Goal: Find specific page/section: Find specific page/section

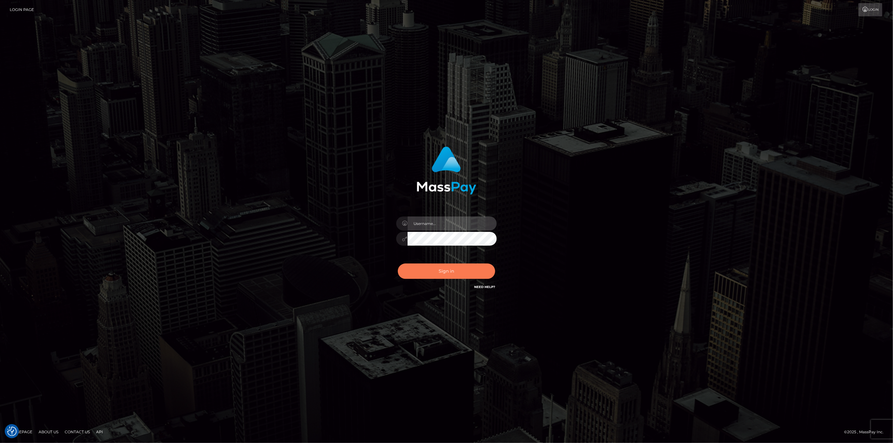
type input "scott.cm"
drag, startPoint x: 446, startPoint y: 269, endPoint x: 443, endPoint y: 266, distance: 4.4
click at [446, 269] on button "Sign in" at bounding box center [446, 271] width 97 height 15
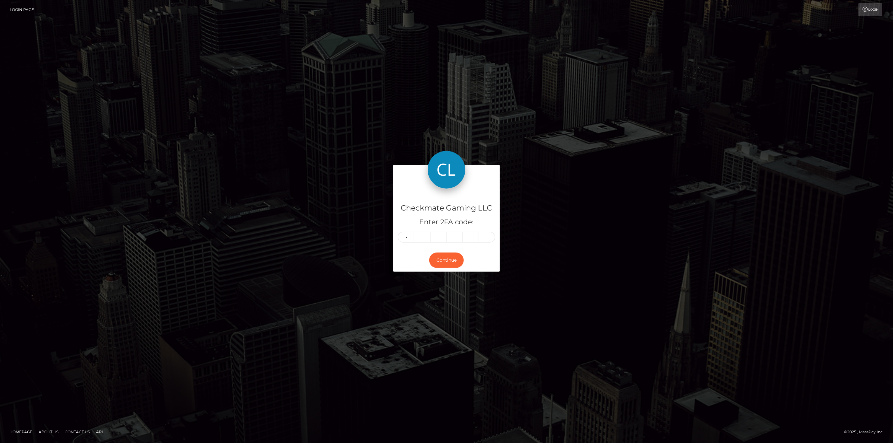
type input "2"
type input "0"
type input "3"
type input "6"
type input "8"
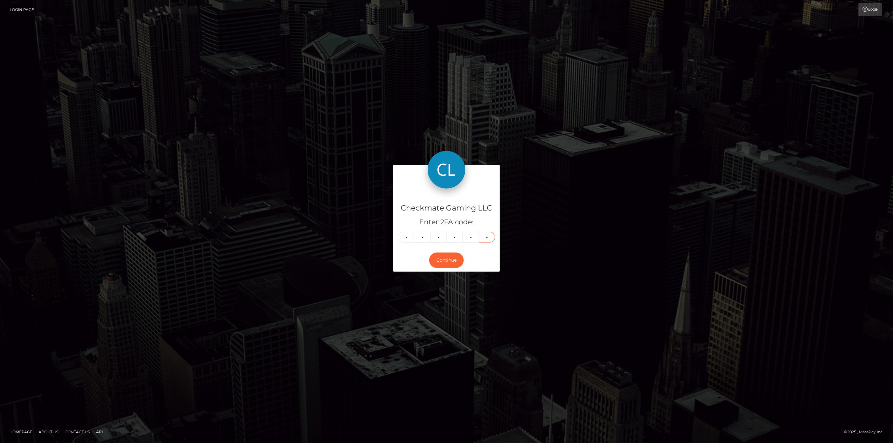
type input "7"
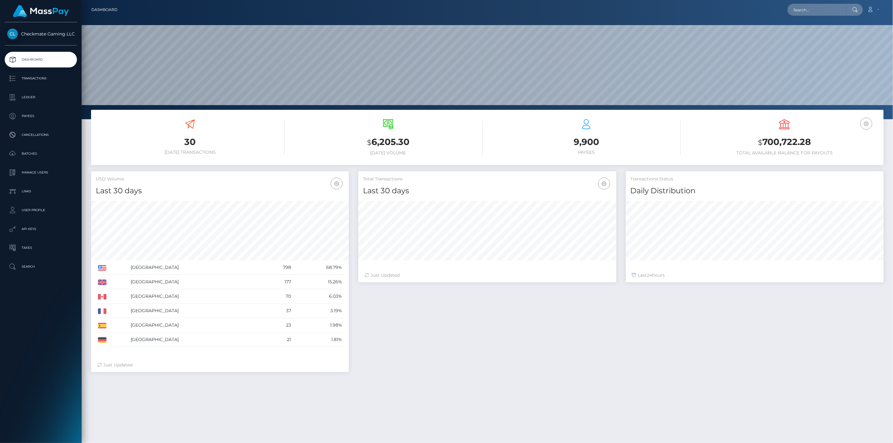
scroll to position [111, 258]
click at [23, 117] on p "Payees" at bounding box center [40, 115] width 67 height 9
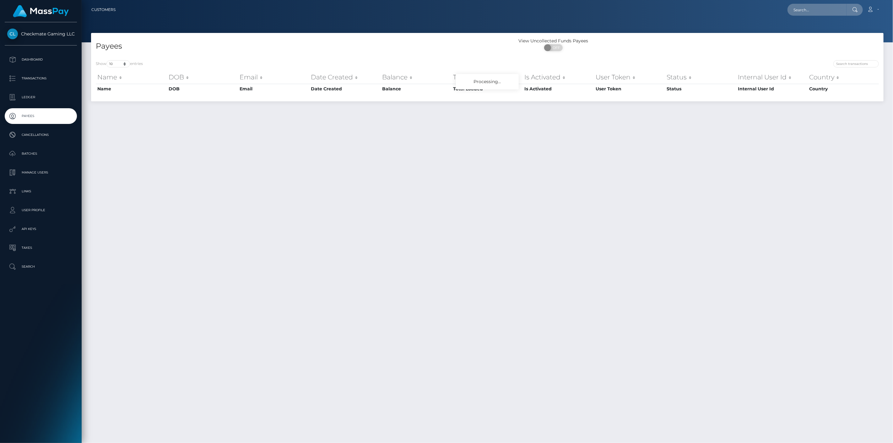
click at [858, 56] on div "Show 10 25 50 100 250 entries Name DOB Email Date Created Balance Total Loaded …" at bounding box center [487, 79] width 793 height 46
click at [857, 63] on input "search" at bounding box center [856, 63] width 46 height 7
paste input "1165535"
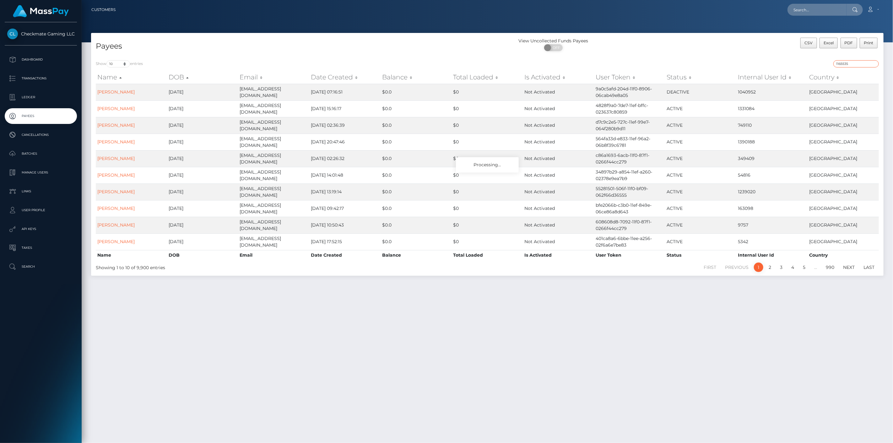
type input "1165535"
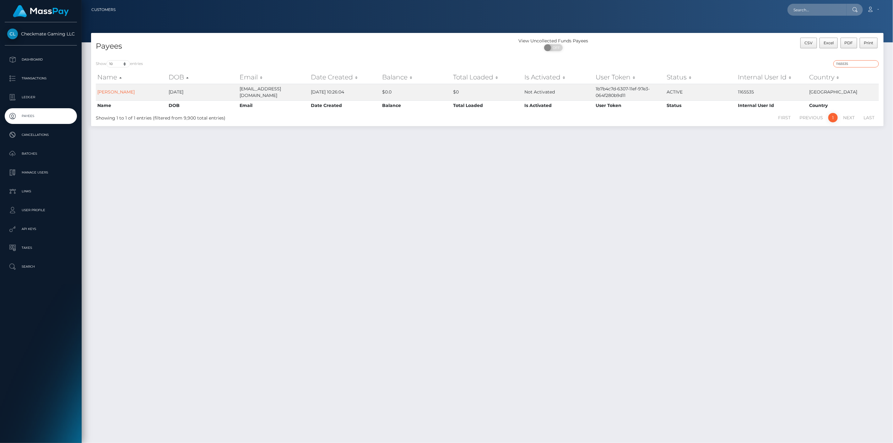
click at [843, 66] on input "1165535" at bounding box center [856, 63] width 46 height 7
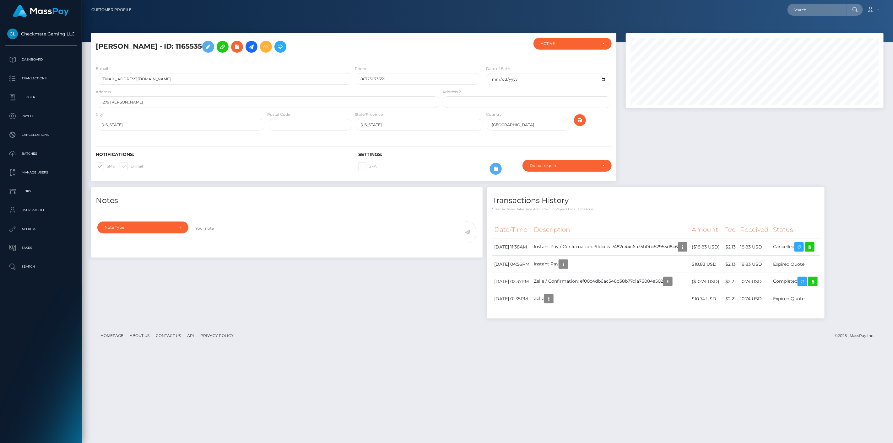
scroll to position [75, 258]
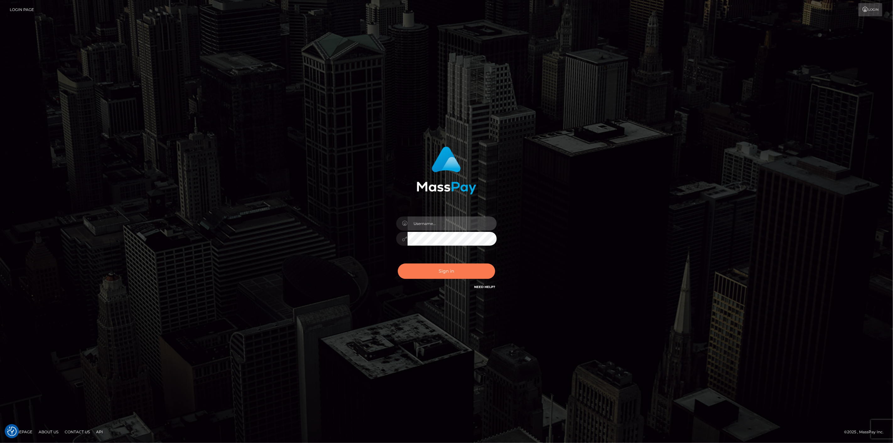
type input "scott.cm"
drag, startPoint x: 450, startPoint y: 273, endPoint x: 446, endPoint y: 272, distance: 3.5
click at [446, 273] on button "Sign in" at bounding box center [446, 271] width 97 height 15
type input "scott.cm"
click at [447, 272] on button "Sign in" at bounding box center [446, 271] width 97 height 15
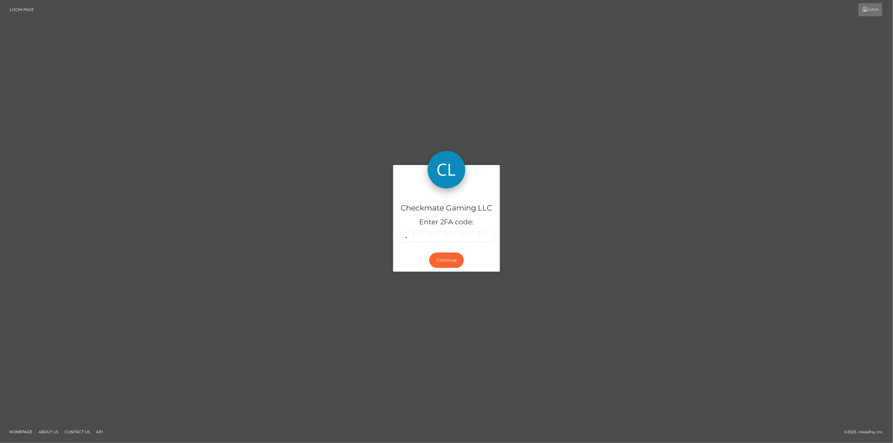
type input "3"
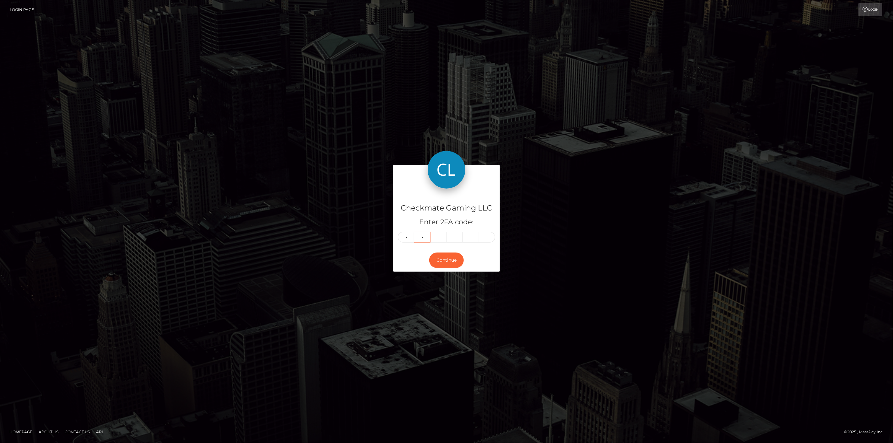
type input "8"
type input "9"
type input "6"
type input "8"
type input "7"
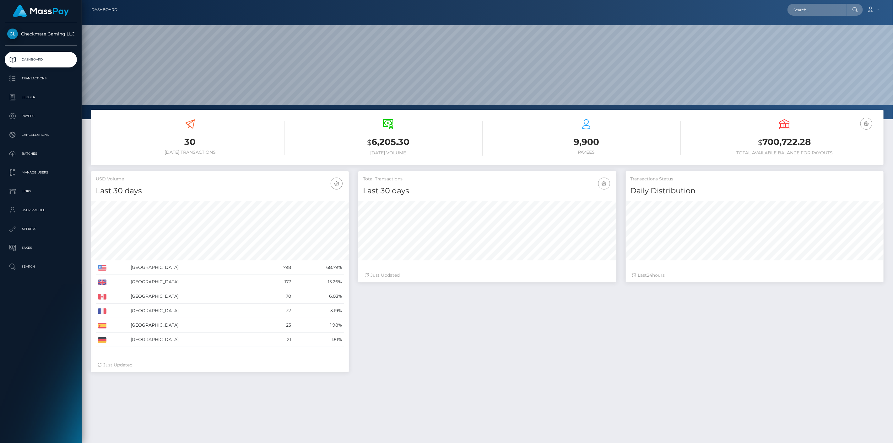
scroll to position [111, 258]
click at [14, 112] on p "Payees" at bounding box center [40, 115] width 67 height 9
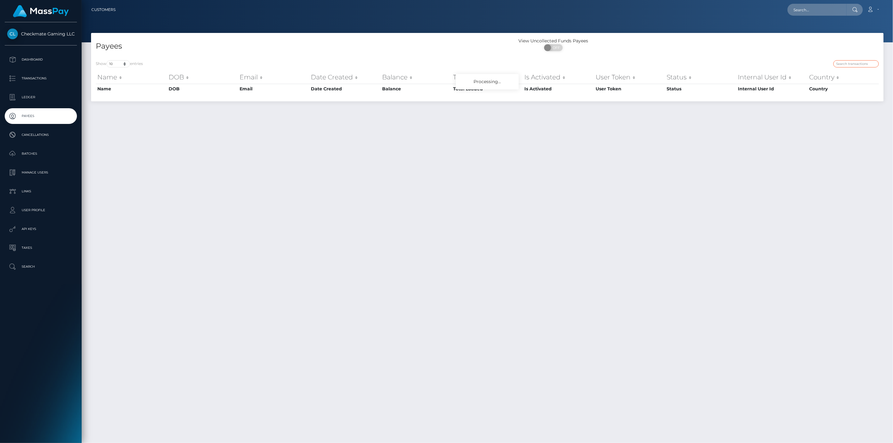
click at [850, 61] on input "search" at bounding box center [856, 63] width 46 height 7
paste input "640576"
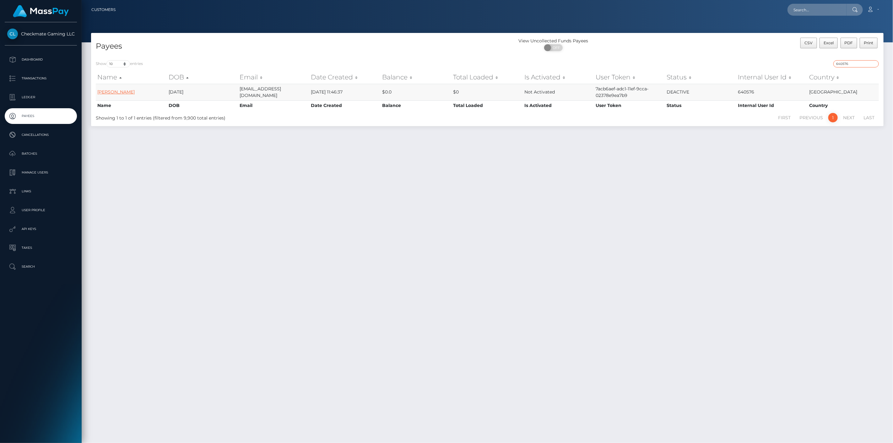
type input "640576"
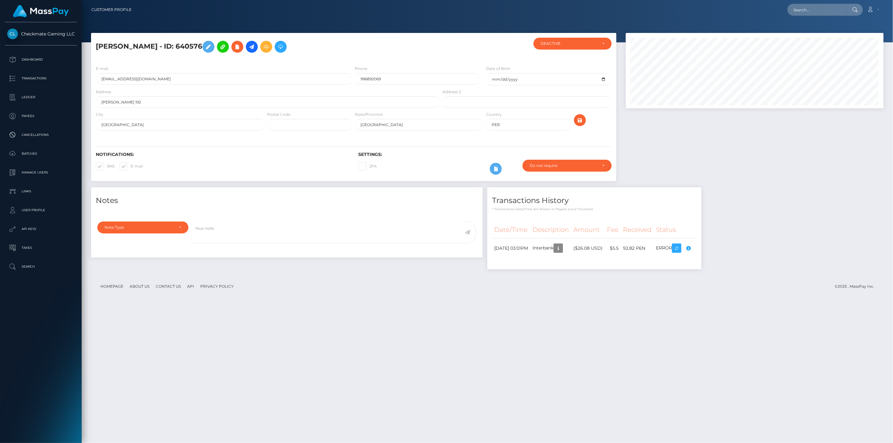
scroll to position [75, 258]
drag, startPoint x: 189, startPoint y: 45, endPoint x: 89, endPoint y: 42, distance: 99.6
click at [89, 42] on div "[PERSON_NAME] - ID: 640576 ACTIVE" at bounding box center [353, 110] width 535 height 154
copy h5 "[PERSON_NAME] - ID: 640576"
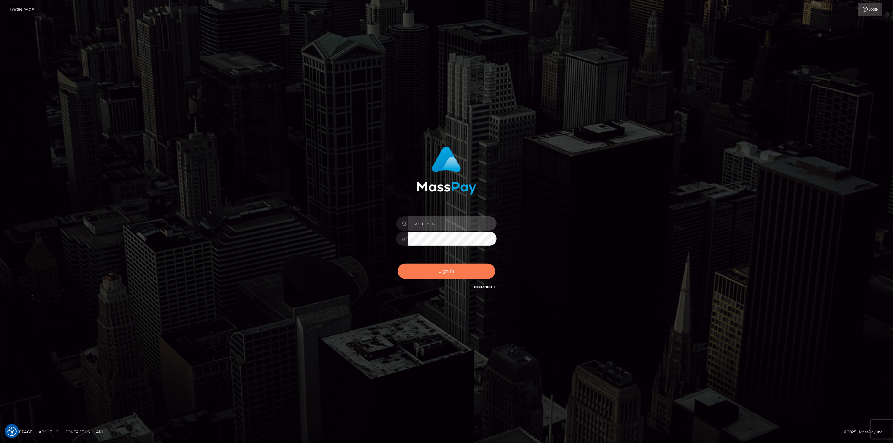
type input "[DOMAIN_NAME]"
click at [425, 273] on button "Sign in" at bounding box center [446, 271] width 97 height 15
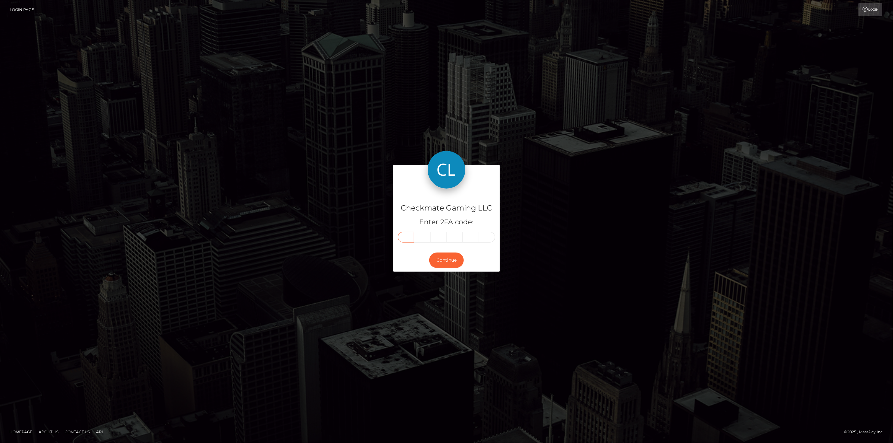
click at [410, 236] on input "text" at bounding box center [406, 237] width 16 height 11
type input "3"
type input "6"
type input "2"
type input "6"
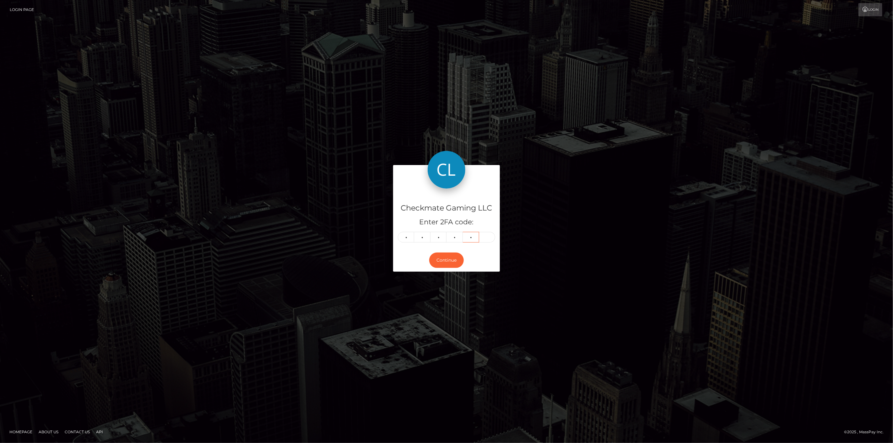
type input "4"
type input "7"
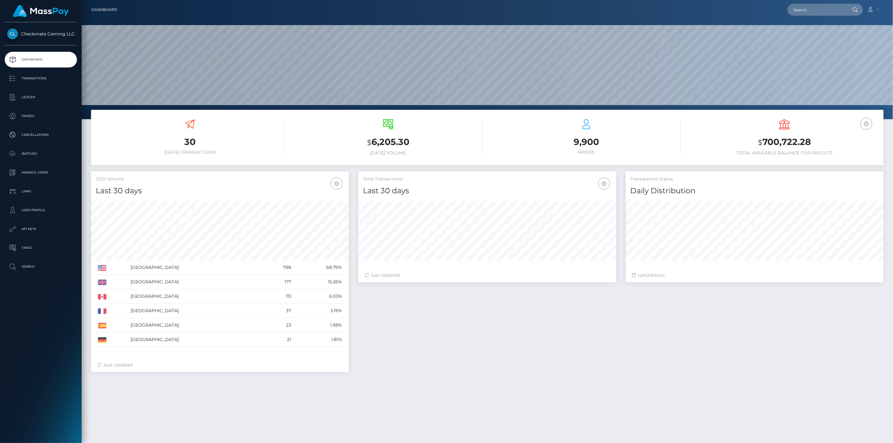
scroll to position [111, 258]
click at [24, 111] on link "Payees" at bounding box center [41, 116] width 72 height 16
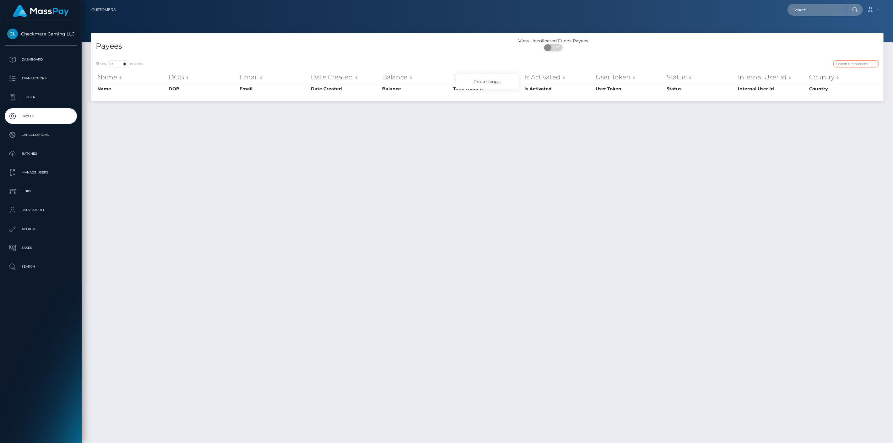
click at [859, 64] on input "search" at bounding box center [856, 63] width 46 height 7
paste input "32961"
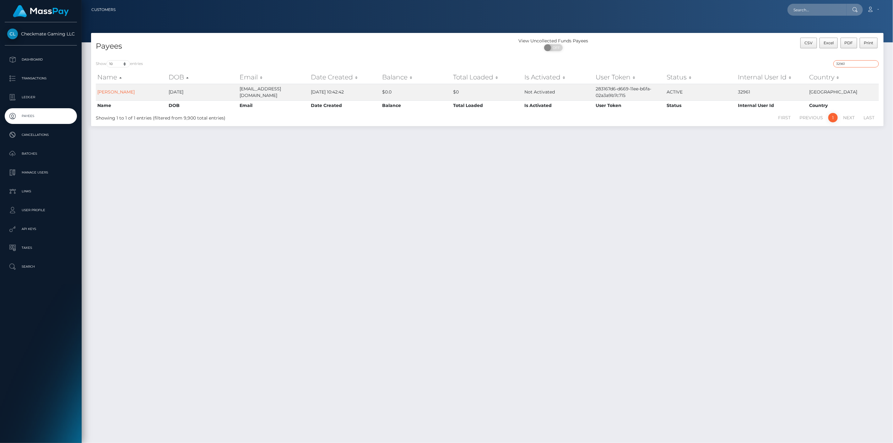
type input "32961"
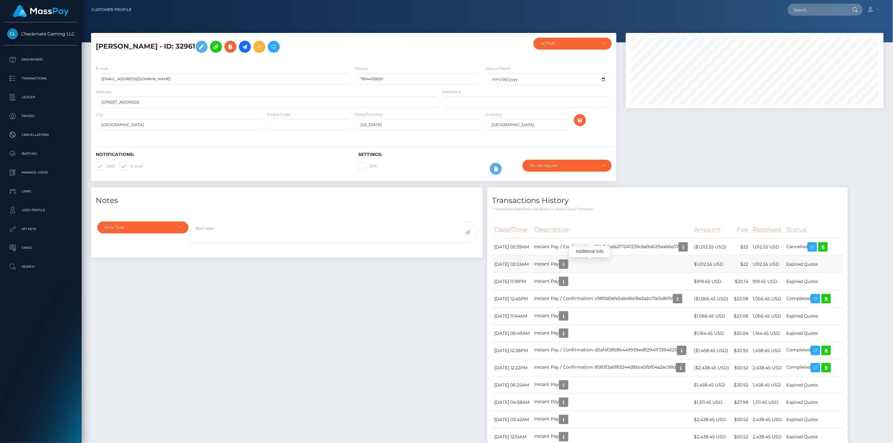
scroll to position [75, 258]
